Goal: Task Accomplishment & Management: Manage account settings

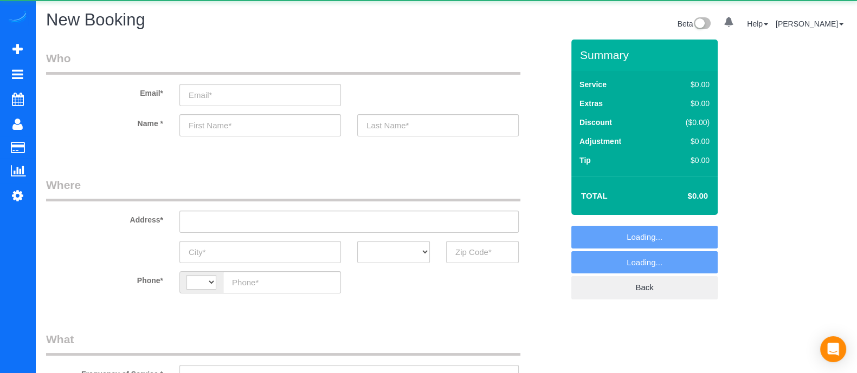
select select "string:[GEOGRAPHIC_DATA]"
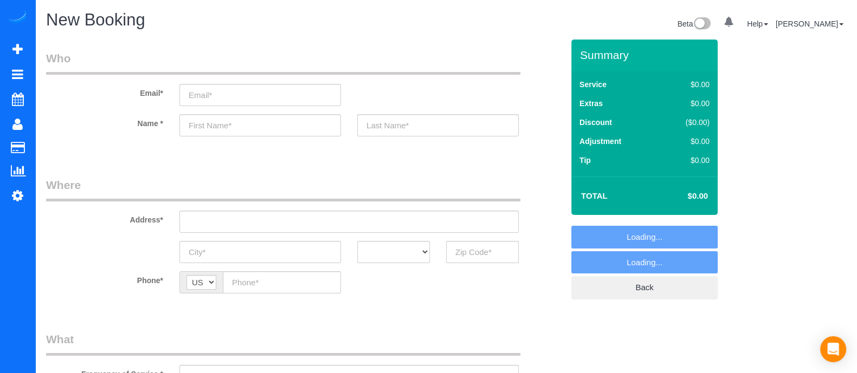
select select "object:3513"
click at [366, 215] on input "text" at bounding box center [348, 222] width 339 height 22
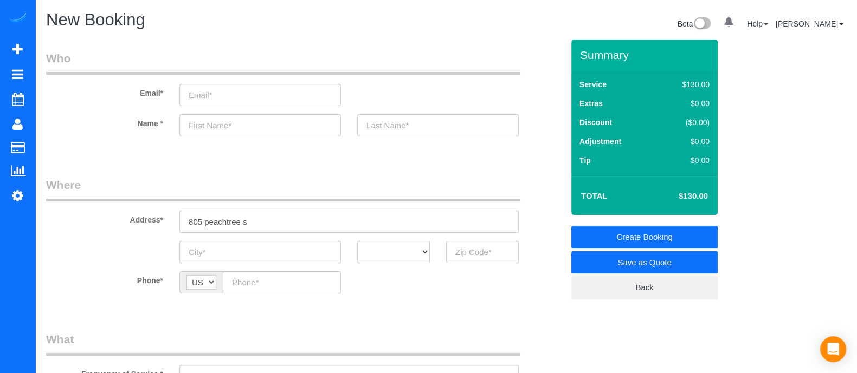
type input "805 peachtree s"
click at [286, 131] on input "text" at bounding box center [260, 125] width 162 height 22
type input "[PERSON_NAME]"
click at [264, 231] on input "805 peachtree s" at bounding box center [348, 222] width 339 height 22
drag, startPoint x: 257, startPoint y: 223, endPoint x: 147, endPoint y: 229, distance: 109.6
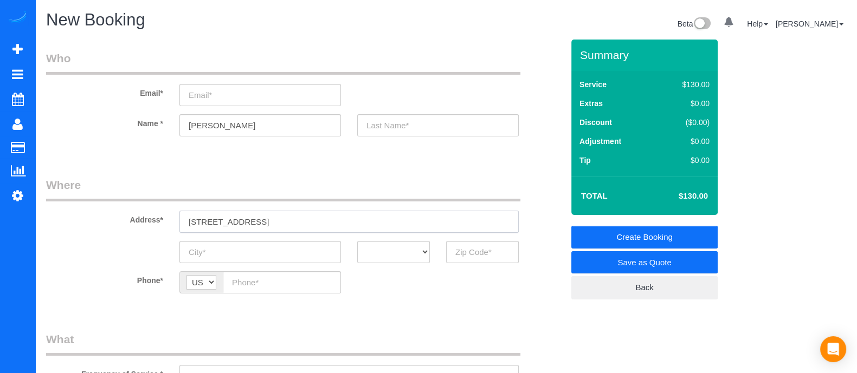
click at [147, 229] on div "Address* [STREET_ADDRESS]" at bounding box center [304, 205] width 533 height 56
type input "[STREET_ADDRESS]"
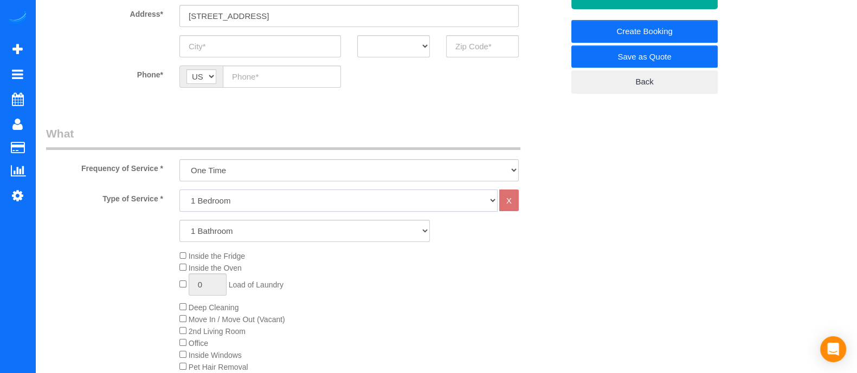
click at [300, 202] on select "1 Bedroom 2 Bedrooms 3 Bedrooms 4 Bedrooms 5 Bedrooms 6 Bedrooms" at bounding box center [338, 201] width 318 height 22
click at [179, 190] on select "1 Bedroom 2 Bedrooms 3 Bedrooms 4 Bedrooms 5 Bedrooms 6 Bedrooms" at bounding box center [338, 201] width 318 height 22
click at [265, 227] on select "1 Bathroom 2 Bathrooms 3 Bathrooms 4 Bathrooms 5 Bathrooms 6 Bathrooms" at bounding box center [304, 231] width 250 height 22
select select "3"
click at [179, 220] on select "1 Bathroom 2 Bathrooms 3 Bathrooms 4 Bathrooms 5 Bathrooms 6 Bathrooms" at bounding box center [304, 231] width 250 height 22
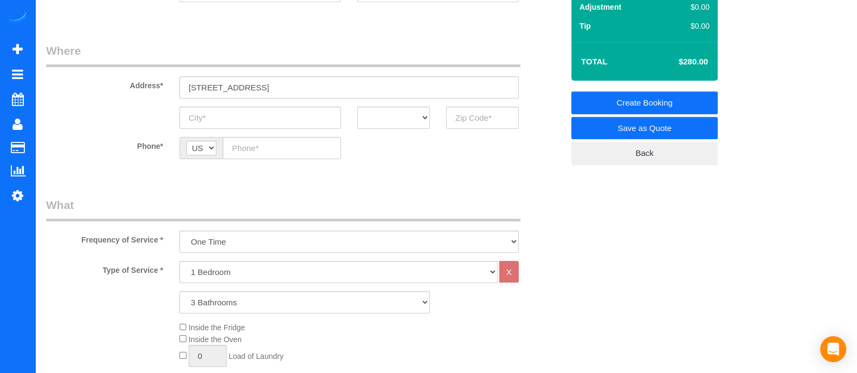
scroll to position [136, 0]
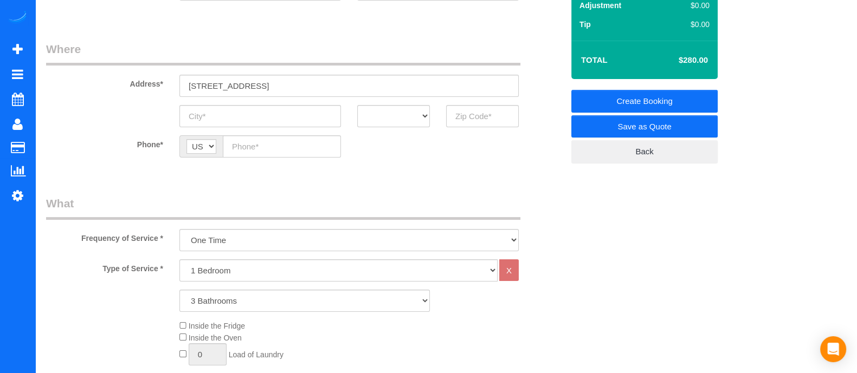
drag, startPoint x: 274, startPoint y: 83, endPoint x: 61, endPoint y: 128, distance: 217.1
click at [61, 128] on fieldset "Where Address* [STREET_ADDRESS] AK AL AR AZ CA CO CT DC DE [GEOGRAPHIC_DATA] [G…" at bounding box center [304, 107] width 517 height 133
paste input "[GEOGRAPHIC_DATA]"
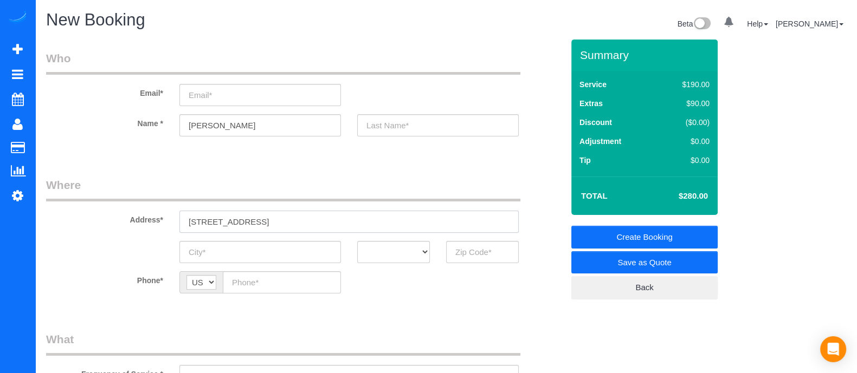
type input "[STREET_ADDRESS]"
click at [440, 123] on input "text" at bounding box center [438, 125] width 162 height 22
type input "[PERSON_NAME]"
click at [228, 100] on input "email" at bounding box center [260, 95] width 162 height 22
type input "[EMAIL_ADDRESS][DOMAIN_NAME]"
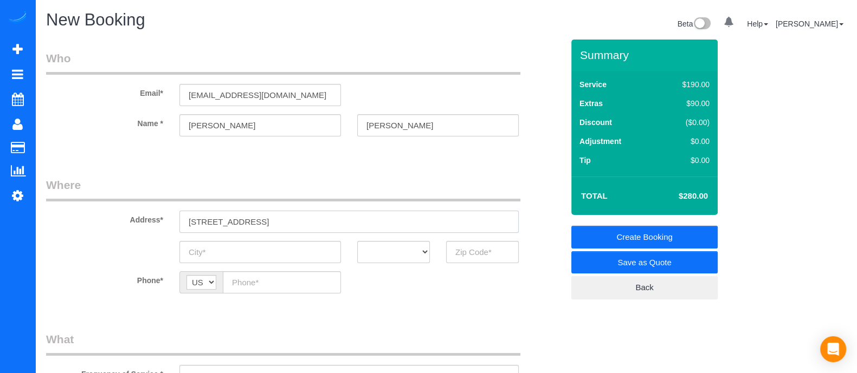
click at [362, 220] on input "[STREET_ADDRESS]" at bounding box center [348, 222] width 339 height 22
type input "[STREET_ADDRESS]"
click at [257, 250] on input "text" at bounding box center [260, 252] width 162 height 22
type input "[GEOGRAPHIC_DATA]"
click at [414, 251] on select "AK AL AR AZ CA CO CT DC DE [GEOGRAPHIC_DATA] [GEOGRAPHIC_DATA] HI IA ID IL IN K…" at bounding box center [393, 252] width 73 height 22
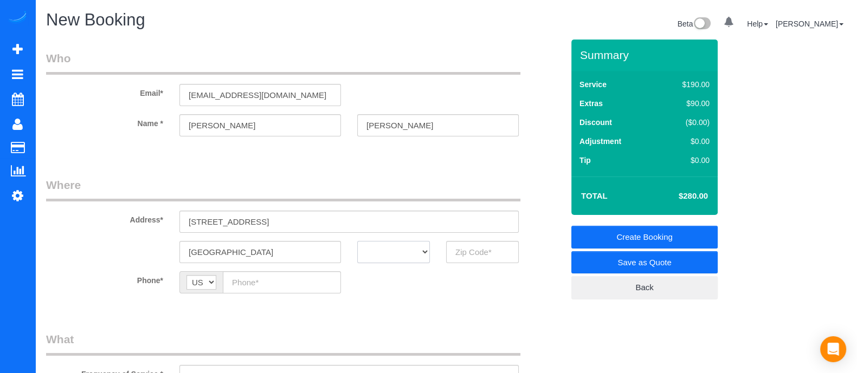
select select "GA"
click at [357, 241] on select "AK AL AR AZ CA CO CT DC DE [GEOGRAPHIC_DATA] [GEOGRAPHIC_DATA] HI IA ID IL IN K…" at bounding box center [393, 252] width 73 height 22
click at [477, 256] on input "text" at bounding box center [482, 252] width 73 height 22
type input "4"
type input "30308"
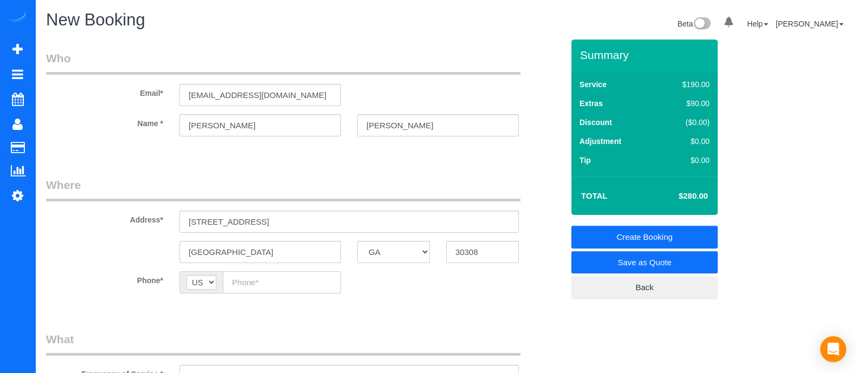
paste input "[PHONE_NUMBER]"
click at [253, 291] on input "text" at bounding box center [282, 283] width 118 height 22
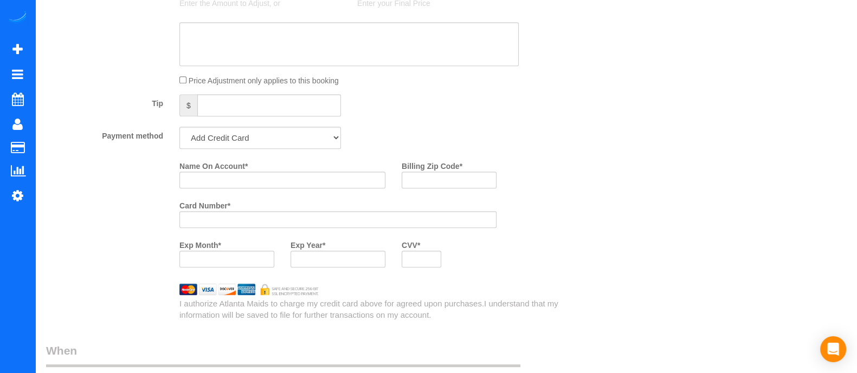
scroll to position [731, 0]
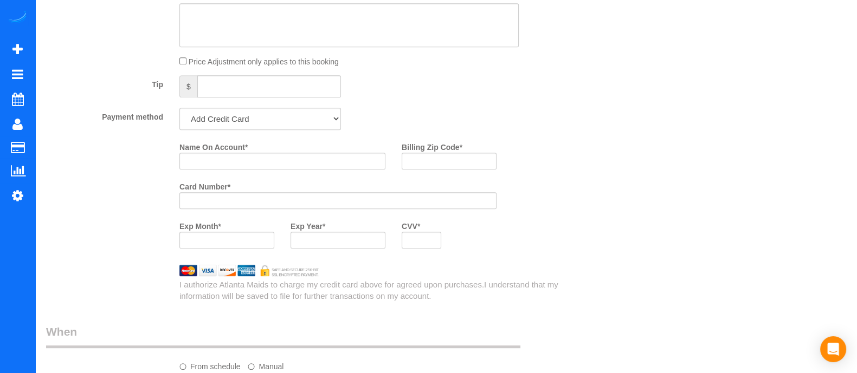
type input "[PHONE_NUMBER]"
click at [213, 162] on input "Name On Account *" at bounding box center [282, 161] width 206 height 17
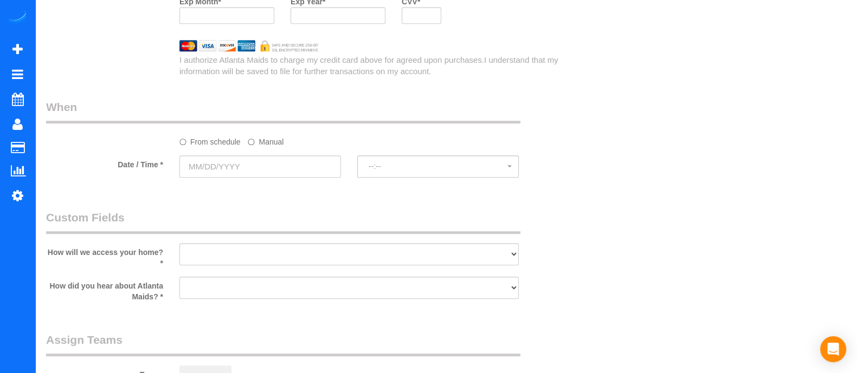
scroll to position [950, 0]
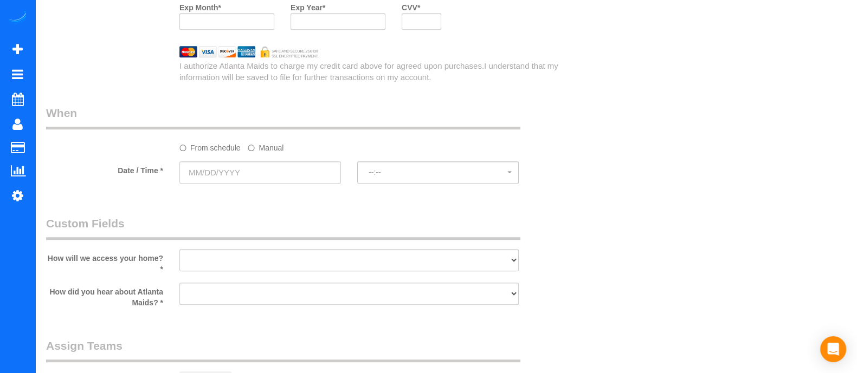
type input "[PERSON_NAME]"
click at [209, 178] on input "text" at bounding box center [260, 173] width 162 height 22
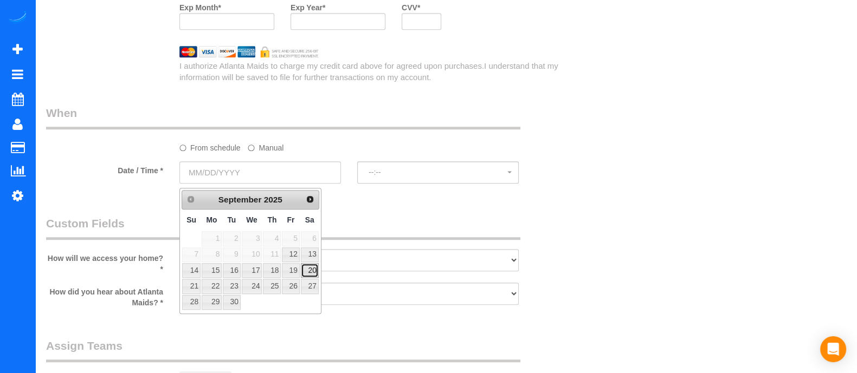
click at [313, 266] on link "20" at bounding box center [310, 270] width 18 height 15
type input "[DATE]"
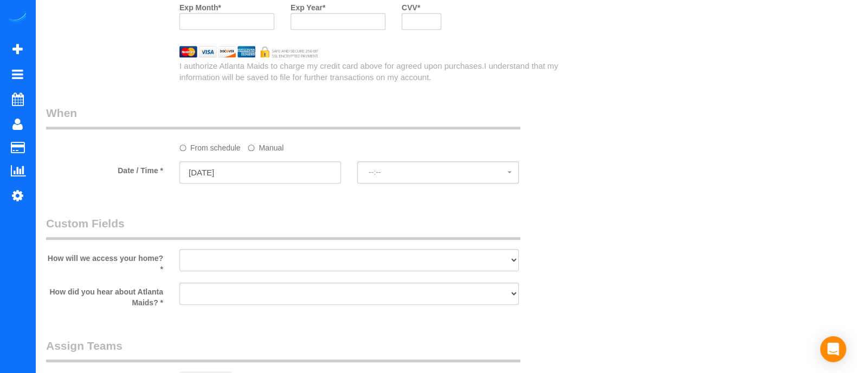
select select "spot1"
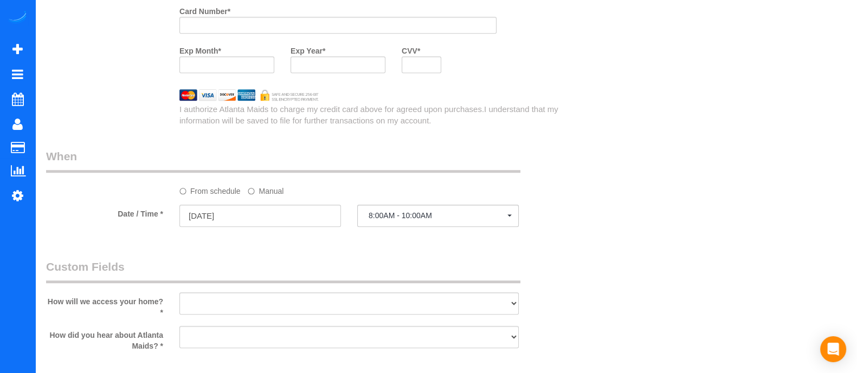
drag, startPoint x: 856, startPoint y: 221, endPoint x: 853, endPoint y: 198, distance: 23.0
click at [248, 23] on div at bounding box center [337, 25] width 317 height 17
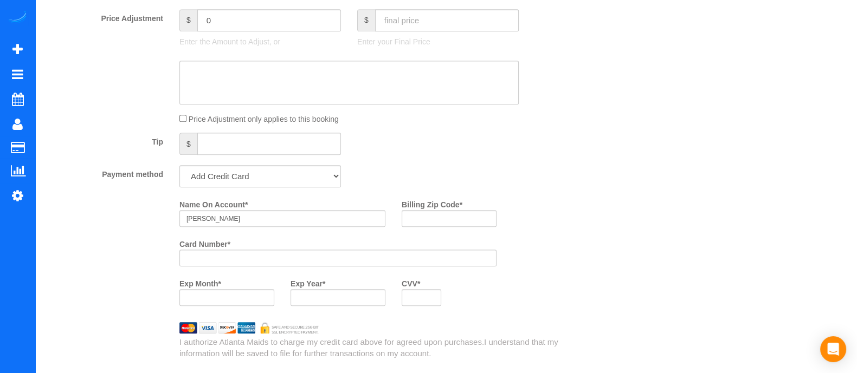
scroll to position [677, 0]
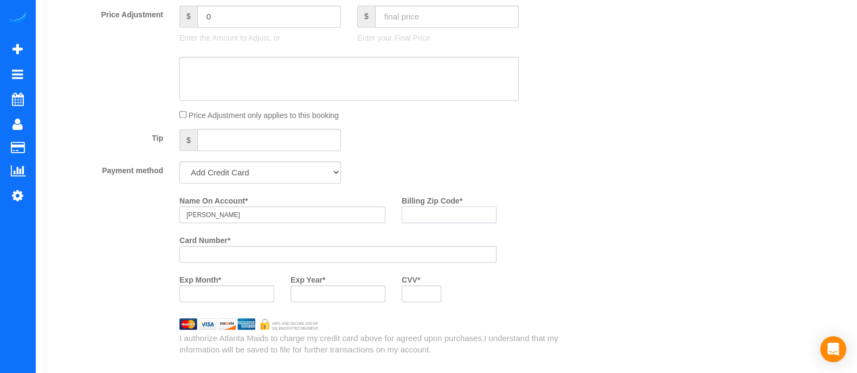
click at [420, 221] on input "Billing Zip Code *" at bounding box center [449, 214] width 95 height 17
type input "3"
type input "30308"
click at [360, 291] on div at bounding box center [338, 294] width 95 height 17
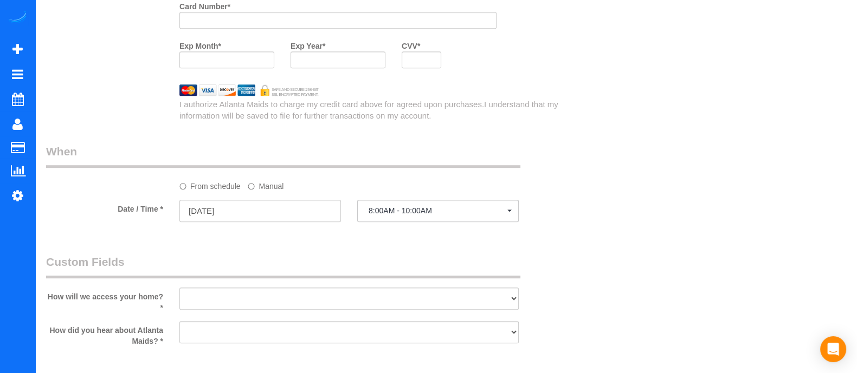
scroll to position [918, 0]
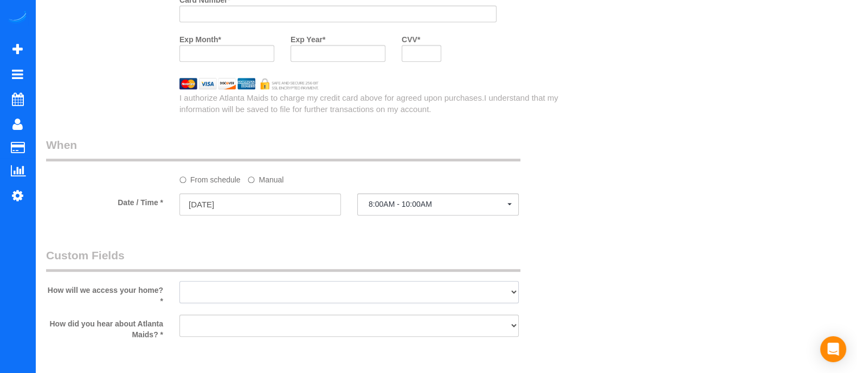
click at [237, 297] on select "I will leave a key I will provide an access code Someone will be home Go to apa…" at bounding box center [348, 292] width 339 height 22
select select "number:3"
click at [179, 286] on select "I will leave a key I will provide an access code Someone will be home Go to apa…" at bounding box center [348, 292] width 339 height 22
click at [259, 335] on select "Google Yelp From a friend Social media Other" at bounding box center [348, 326] width 339 height 22
select select "number:6"
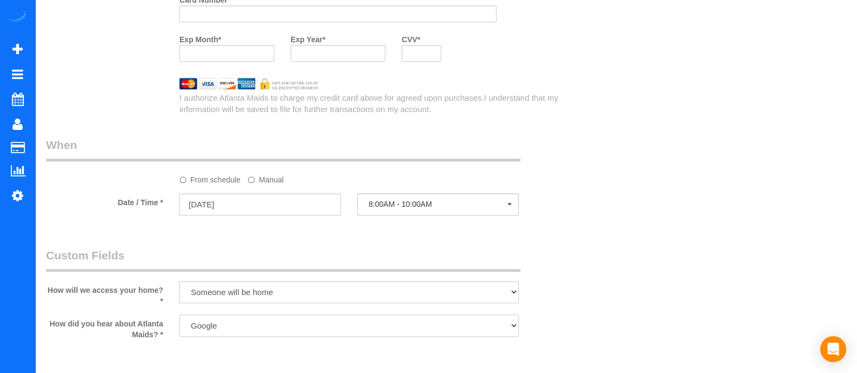
click at [179, 319] on select "Google Yelp From a friend Social media Other" at bounding box center [348, 326] width 339 height 22
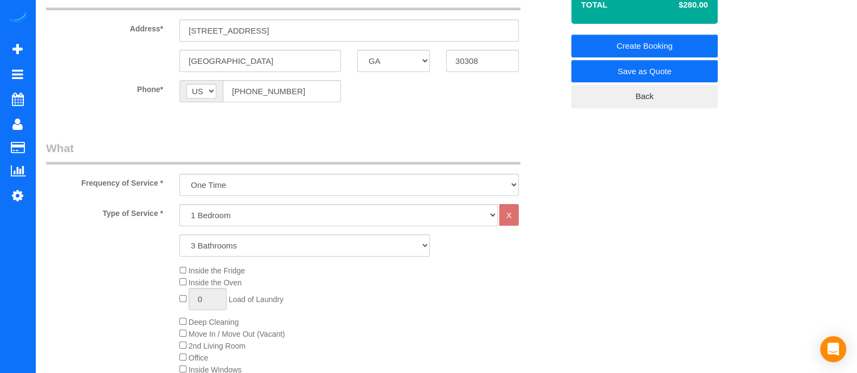
scroll to position [0, 0]
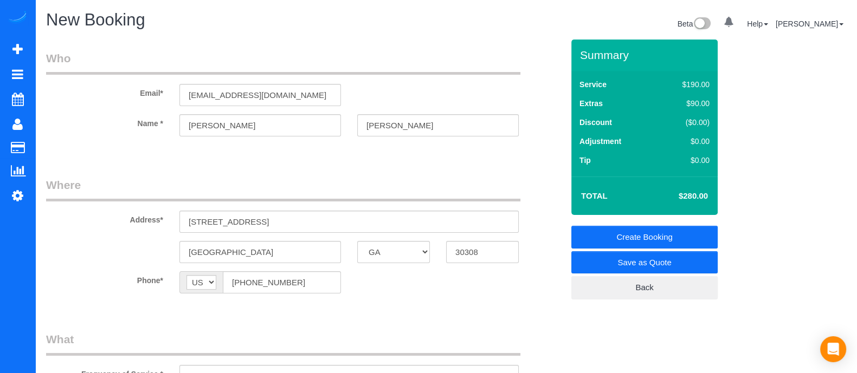
click at [676, 241] on link "Create Booking" at bounding box center [644, 237] width 146 height 23
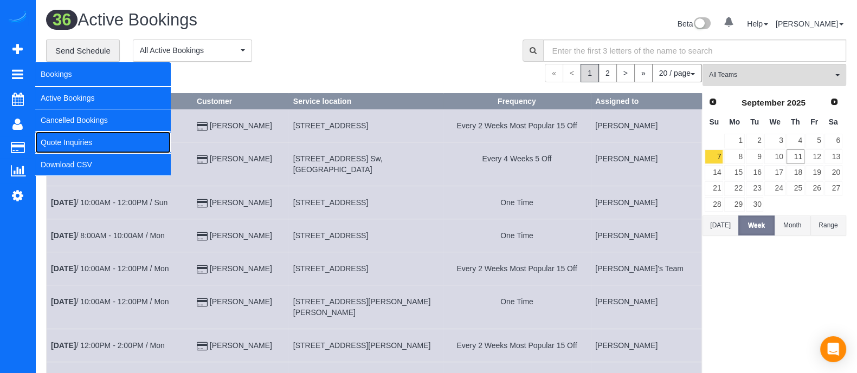
click at [73, 139] on link "Quote Inquiries" at bounding box center [102, 143] width 135 height 22
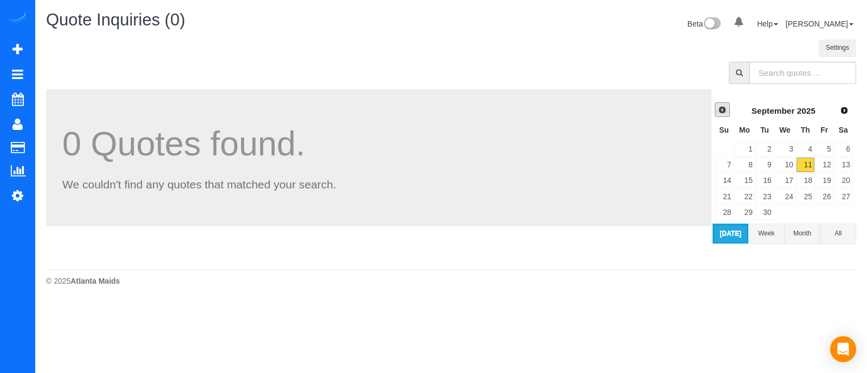
click at [726, 109] on span "Prev" at bounding box center [722, 110] width 9 height 9
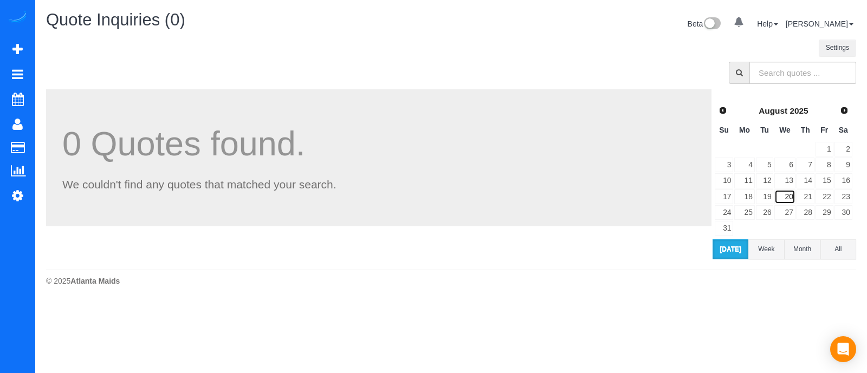
click at [788, 191] on link "20" at bounding box center [785, 197] width 21 height 15
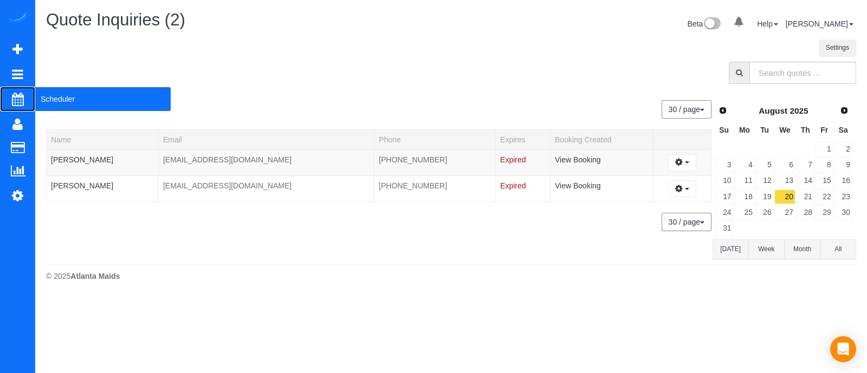
click at [67, 94] on span "Scheduler" at bounding box center [102, 99] width 135 height 25
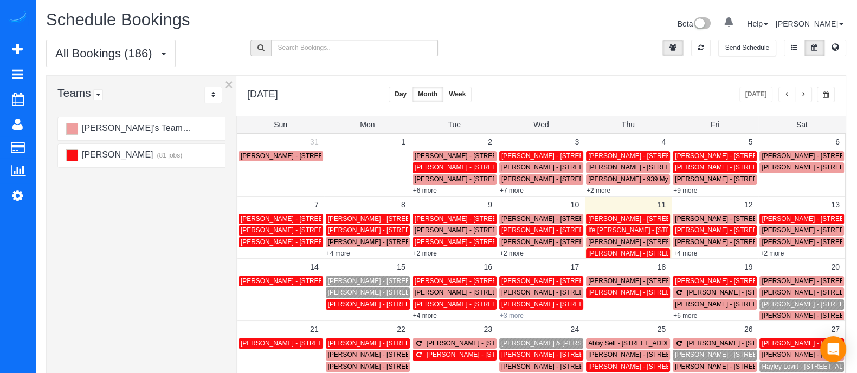
drag, startPoint x: 509, startPoint y: 315, endPoint x: 518, endPoint y: 316, distance: 8.7
click at [518, 316] on link "+3 more" at bounding box center [512, 316] width 24 height 8
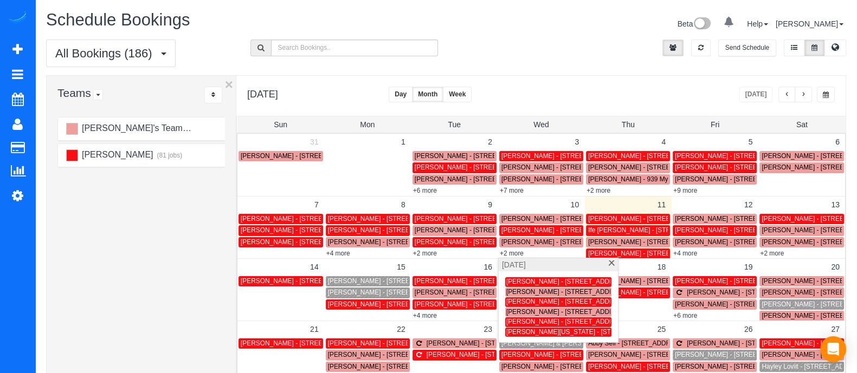
click at [518, 316] on link "[PERSON_NAME] - [STREET_ADDRESS][PERSON_NAME]" at bounding box center [558, 312] width 106 height 9
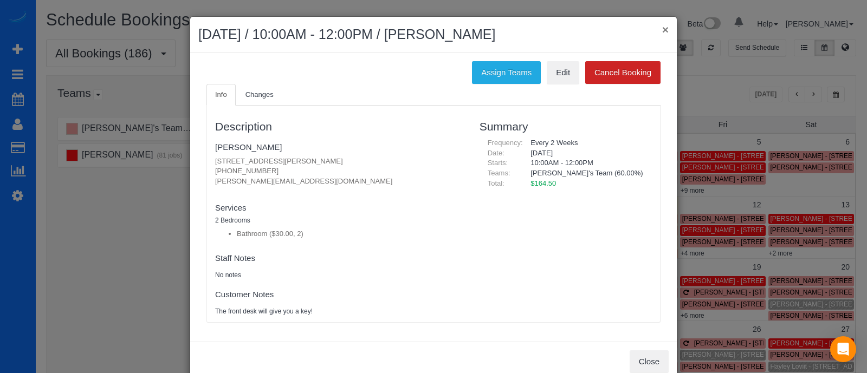
click at [662, 30] on button "×" at bounding box center [665, 29] width 7 height 11
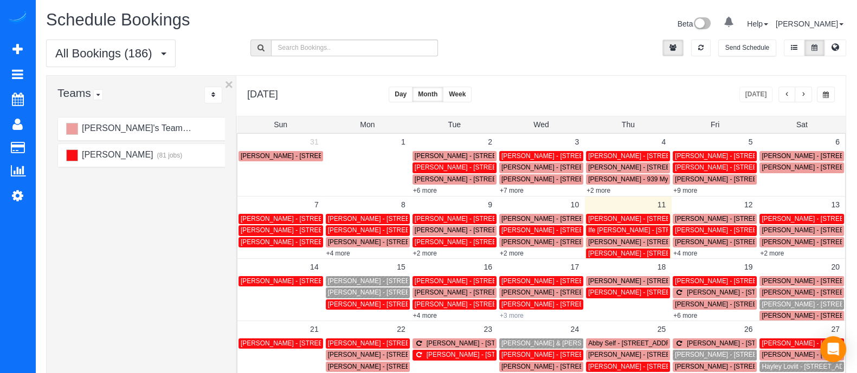
click at [510, 318] on link "+3 more" at bounding box center [512, 316] width 24 height 8
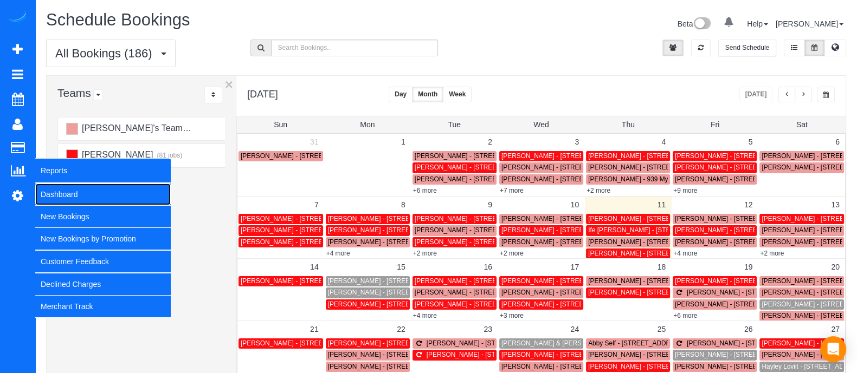
click at [54, 188] on link "Dashboard" at bounding box center [102, 195] width 135 height 22
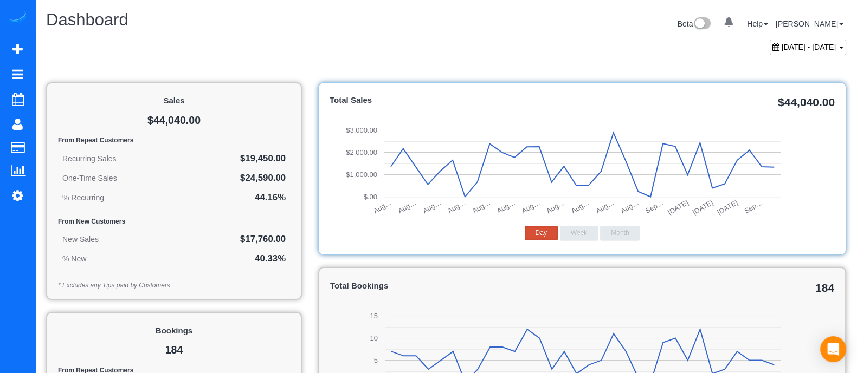
click at [820, 48] on span "[DATE] - [DATE]" at bounding box center [809, 47] width 55 height 9
type input "**********"
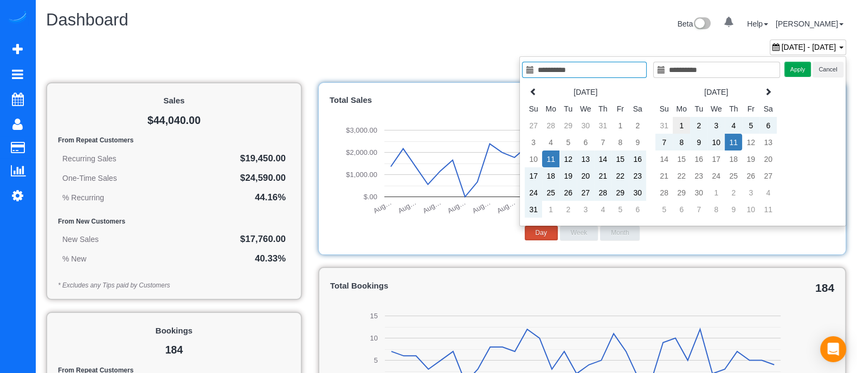
type input "**********"
click at [676, 124] on td "1" at bounding box center [681, 125] width 17 height 17
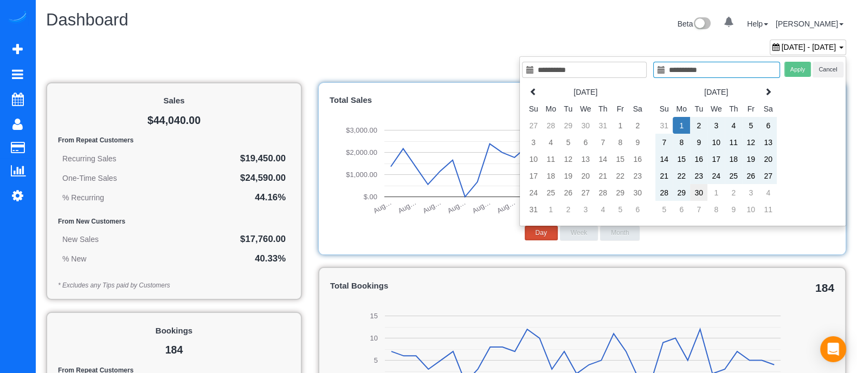
type input "**********"
click at [697, 192] on td "30" at bounding box center [698, 192] width 17 height 17
click at [802, 69] on button "Apply" at bounding box center [797, 70] width 27 height 16
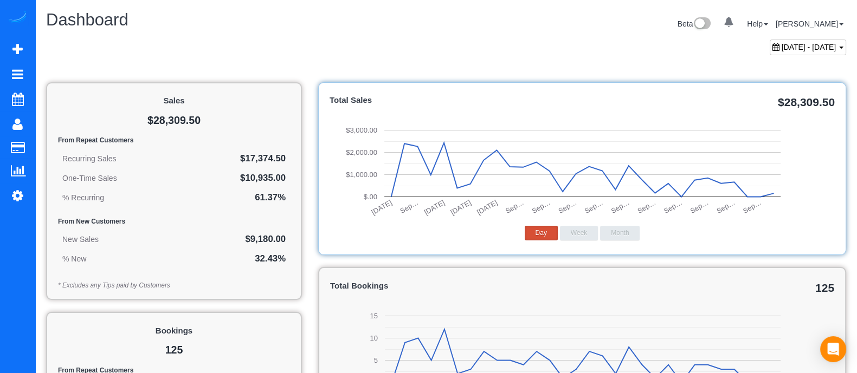
click at [818, 49] on span "[DATE] - [DATE]" at bounding box center [809, 47] width 55 height 9
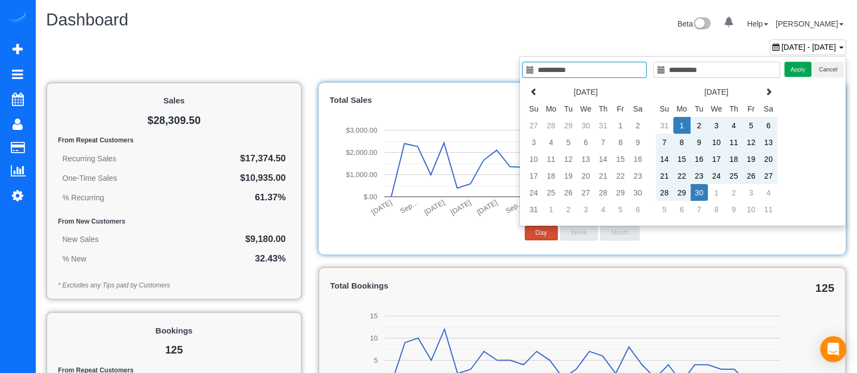
type input "**********"
click at [683, 127] on td "1" at bounding box center [681, 125] width 17 height 17
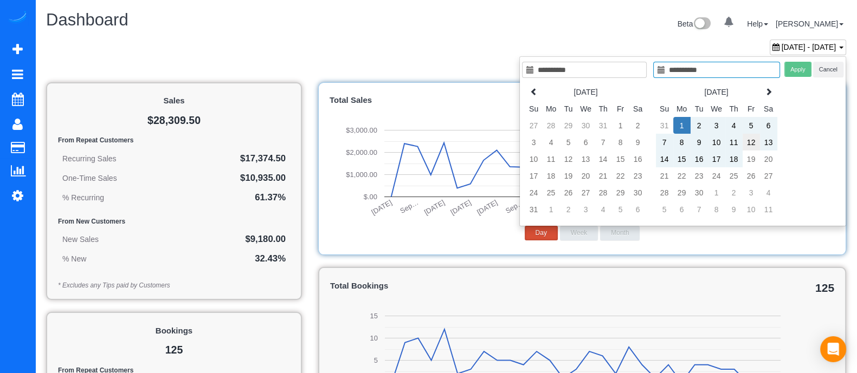
type input "**********"
click at [755, 141] on td "12" at bounding box center [751, 142] width 17 height 17
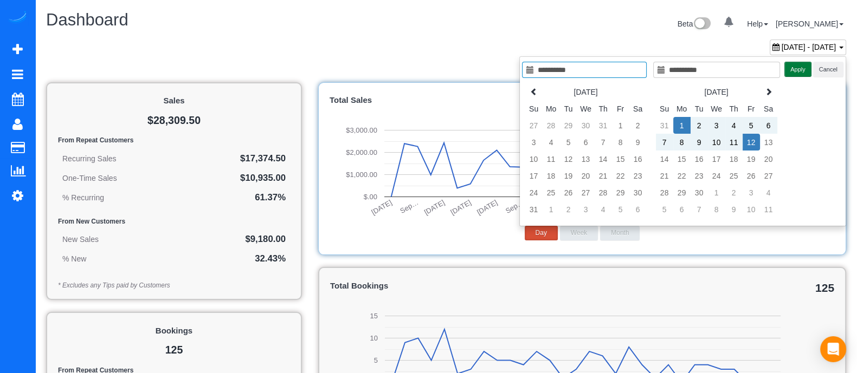
click at [806, 65] on button "Apply" at bounding box center [797, 70] width 27 height 16
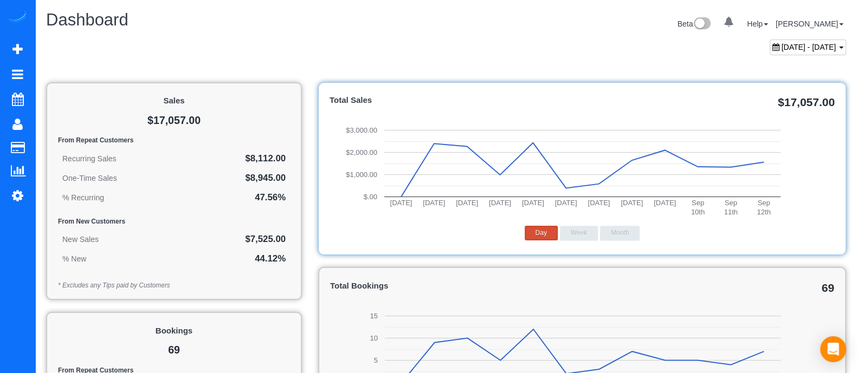
click at [804, 47] on span "[DATE] - [DATE]" at bounding box center [809, 47] width 55 height 9
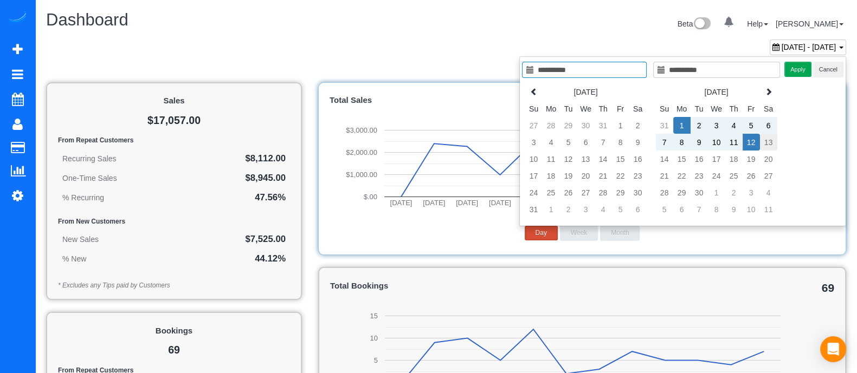
type input "**********"
click at [772, 140] on td "13" at bounding box center [768, 142] width 17 height 17
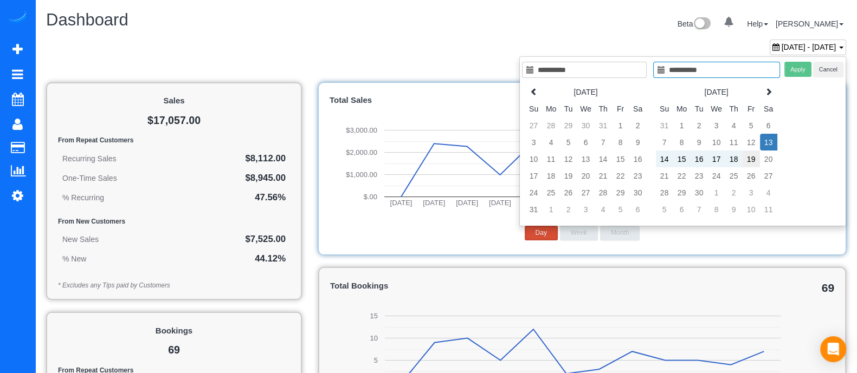
type input "**********"
click at [757, 155] on td "19" at bounding box center [751, 159] width 17 height 17
click at [800, 70] on button "Apply" at bounding box center [797, 70] width 27 height 16
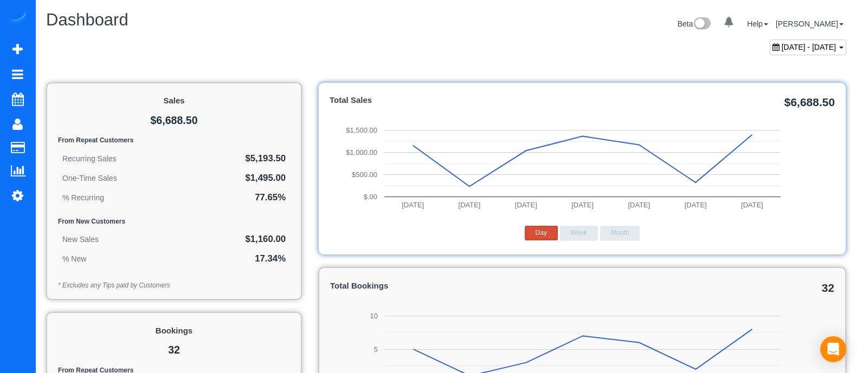
click at [805, 46] on span "[DATE] - [DATE]" at bounding box center [809, 47] width 55 height 9
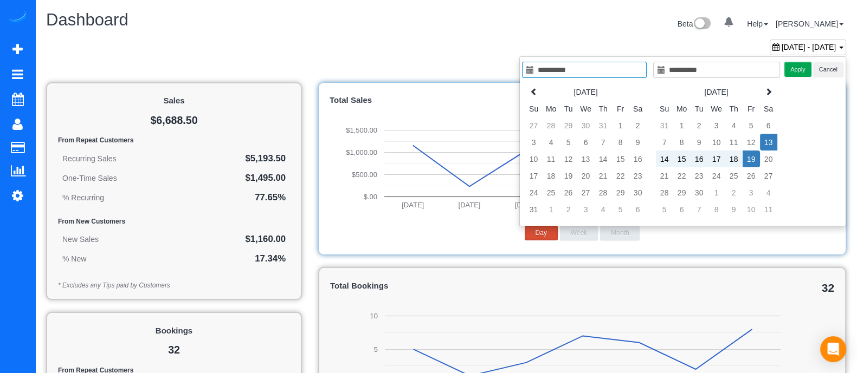
type input "**********"
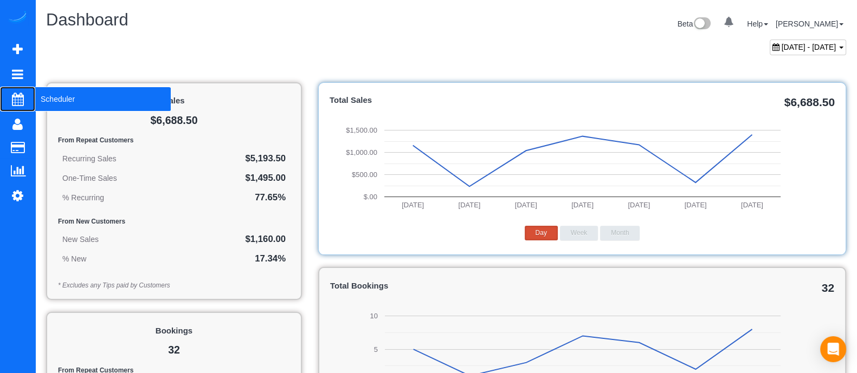
click at [79, 100] on span "Scheduler" at bounding box center [102, 99] width 135 height 25
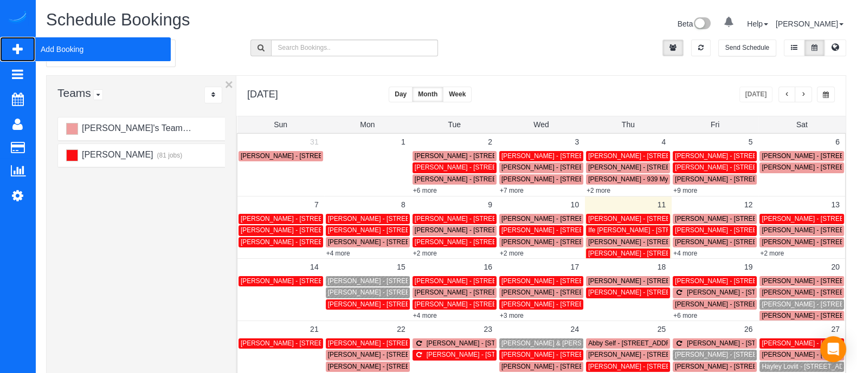
click at [57, 53] on span "Add Booking" at bounding box center [102, 49] width 135 height 25
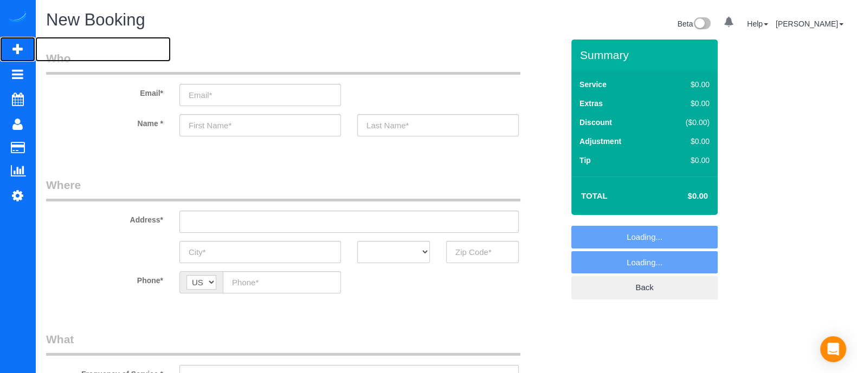
select select "object:4987"
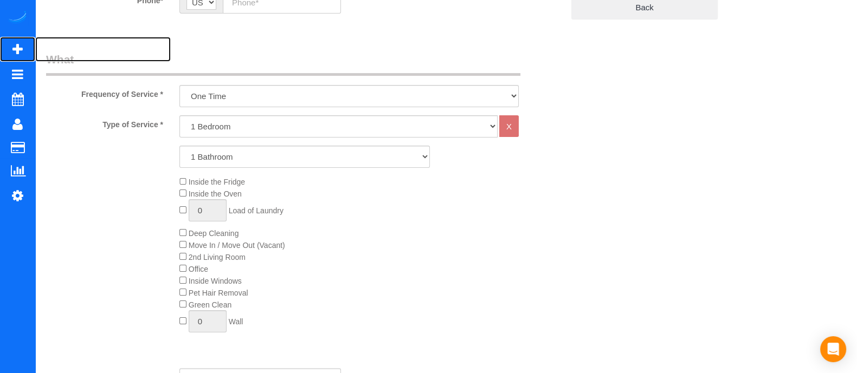
scroll to position [274, 0]
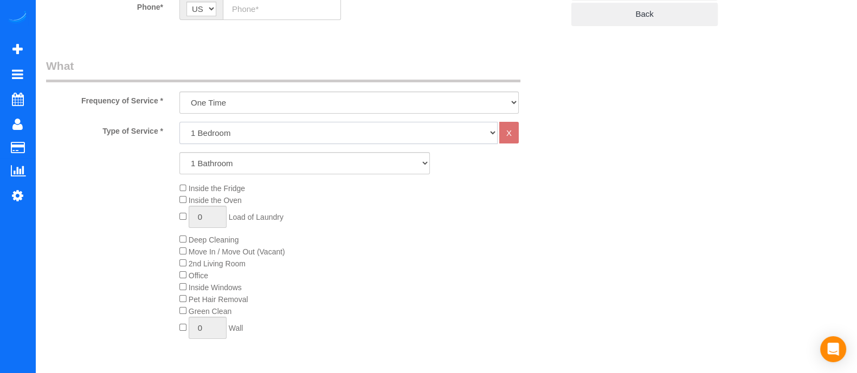
drag, startPoint x: 185, startPoint y: 132, endPoint x: 215, endPoint y: 199, distance: 73.3
click at [215, 199] on div "Type of Service * 1 Bedroom 2 Bedrooms 3 Bedrooms 4 Bedrooms 5 Bedrooms 6 Bedro…" at bounding box center [304, 244] width 517 height 244
select select "4"
click at [179, 122] on select "1 Bedroom 2 Bedrooms 3 Bedrooms 4 Bedrooms 5 Bedrooms 6 Bedrooms" at bounding box center [338, 133] width 318 height 22
click at [216, 159] on select "1 Bathroom 2 Bathrooms 3 Bathrooms 4 Bathrooms 5 Bathrooms 6 Bathrooms" at bounding box center [304, 163] width 250 height 22
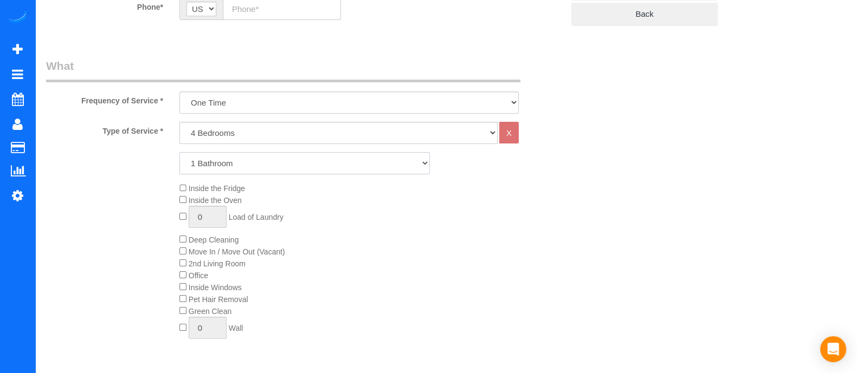
select select "3"
click at [179, 152] on select "1 Bathroom 2 Bathrooms 3 Bathrooms 4 Bathrooms 5 Bathrooms 6 Bathrooms" at bounding box center [304, 163] width 250 height 22
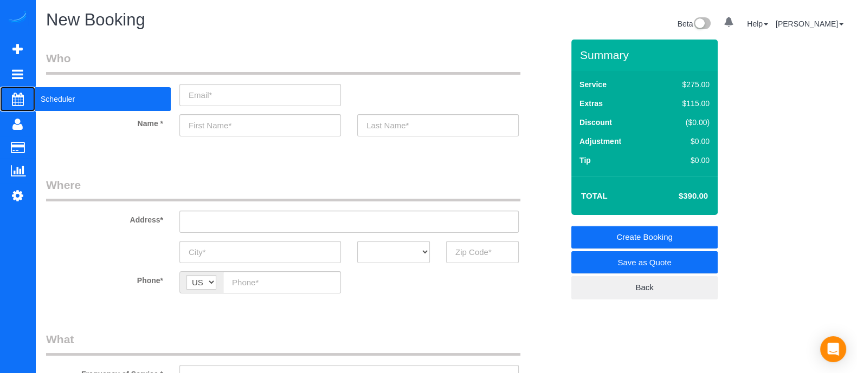
click at [52, 101] on span "Scheduler" at bounding box center [102, 99] width 135 height 25
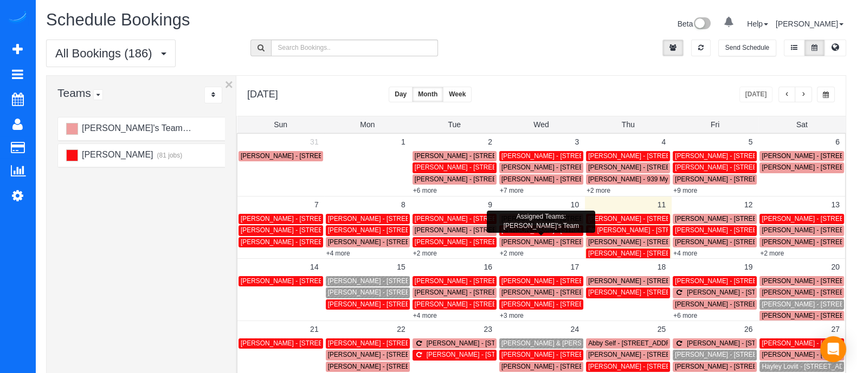
click at [523, 242] on span "[PERSON_NAME] - [STREET_ADDRESS] Se, Marietta, GA 30067" at bounding box center [596, 242] width 191 height 8
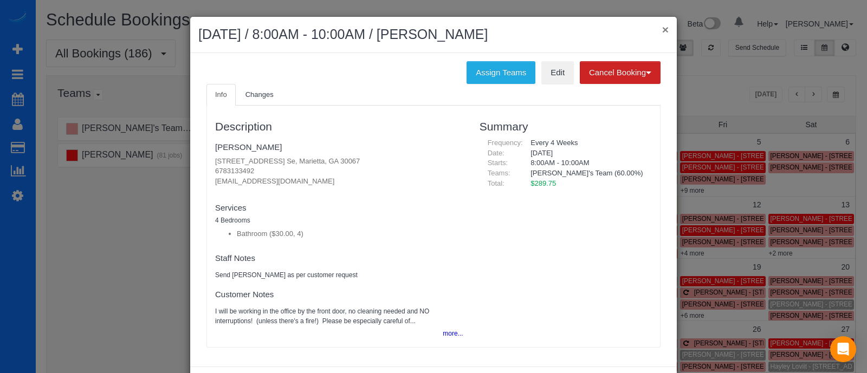
click at [662, 24] on button "×" at bounding box center [665, 29] width 7 height 11
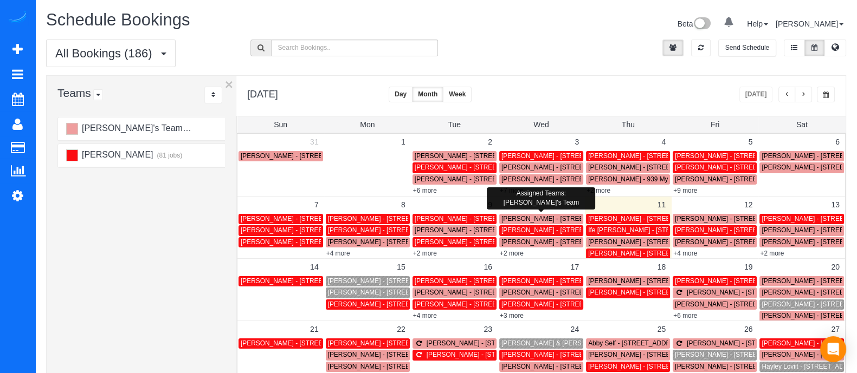
click at [529, 214] on link "[PERSON_NAME] - [STREET_ADDRESS]" at bounding box center [541, 219] width 84 height 10
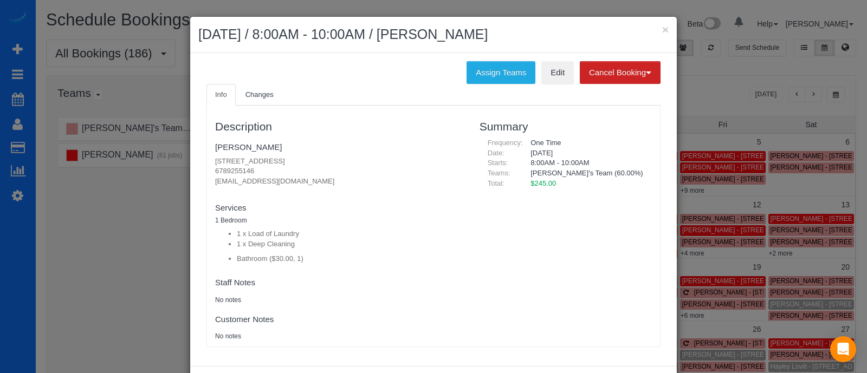
drag, startPoint x: 363, startPoint y: 162, endPoint x: 202, endPoint y: 163, distance: 161.0
click at [207, 163] on div "Description [PERSON_NAME] [STREET_ADDRESS] 6789255146 [EMAIL_ADDRESS][DOMAIN_NA…" at bounding box center [339, 226] width 264 height 230
copy p "[STREET_ADDRESS]"
